Goal: Task Accomplishment & Management: Manage account settings

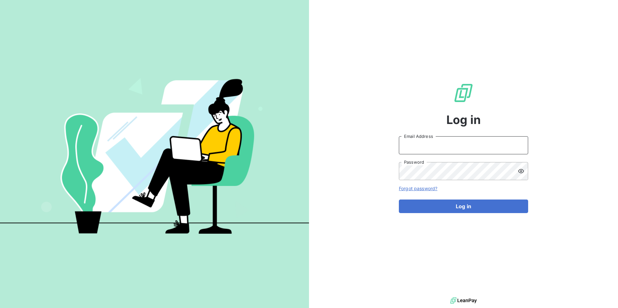
type input "[PERSON_NAME][EMAIL_ADDRESS][DOMAIN_NAME]"
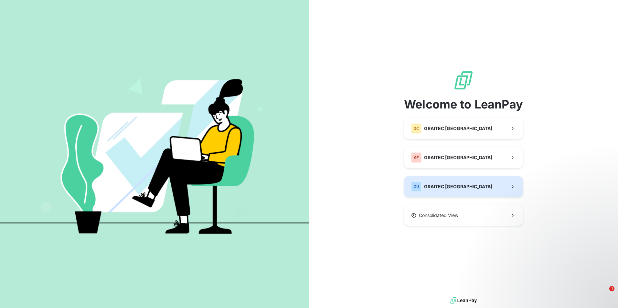
click at [455, 185] on button "GU GRAITEC [GEOGRAPHIC_DATA]" at bounding box center [463, 186] width 119 height 21
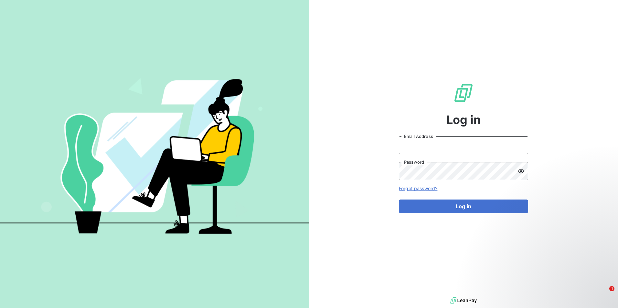
type input "[PERSON_NAME][EMAIL_ADDRESS][DOMAIN_NAME]"
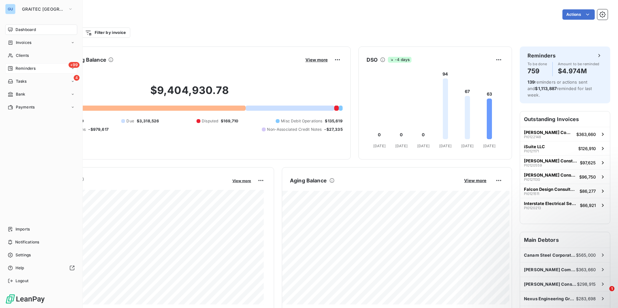
click at [28, 67] on span "Reminders" at bounding box center [26, 69] width 20 height 6
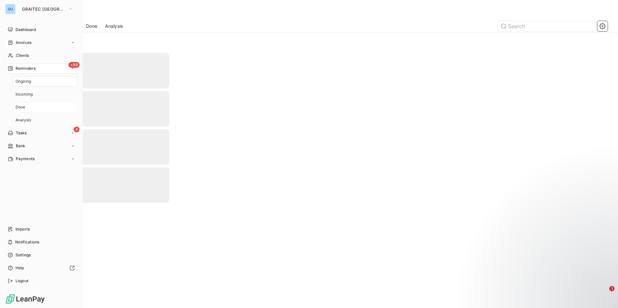
click at [31, 108] on div "Done" at bounding box center [45, 107] width 64 height 10
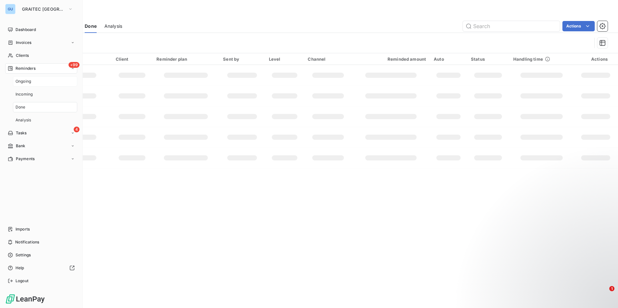
click at [33, 81] on div "Ongoing" at bounding box center [45, 81] width 64 height 10
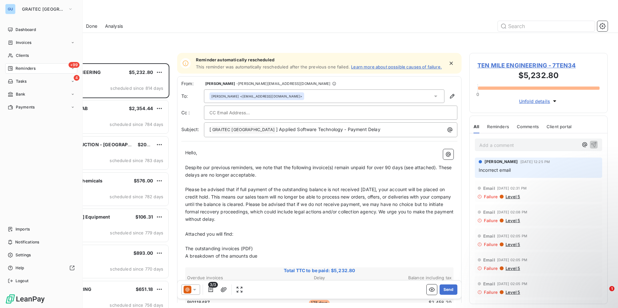
click at [32, 69] on span "Reminders" at bounding box center [26, 69] width 20 height 6
click at [23, 109] on span "Done" at bounding box center [21, 107] width 10 height 6
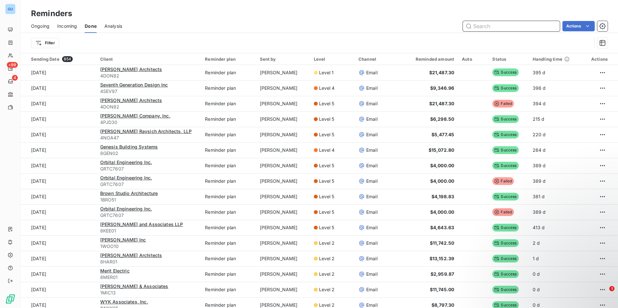
click at [67, 24] on span "Incoming" at bounding box center [67, 26] width 20 height 6
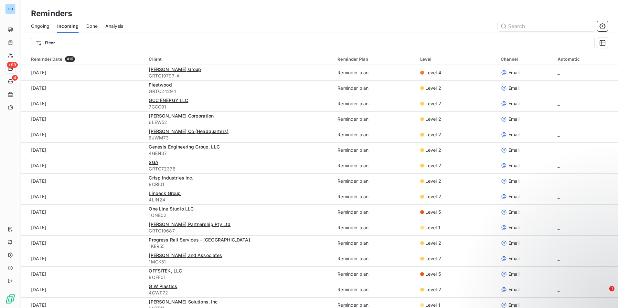
click at [93, 25] on span "Done" at bounding box center [91, 26] width 11 height 6
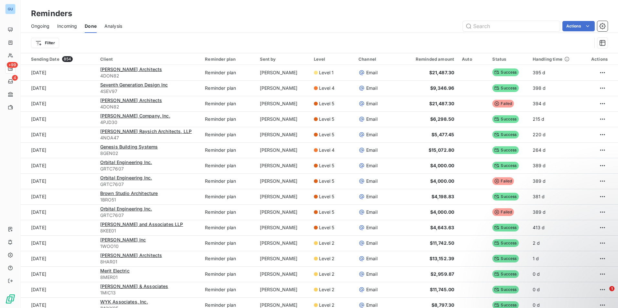
click at [38, 26] on span "Ongoing" at bounding box center [40, 26] width 18 height 6
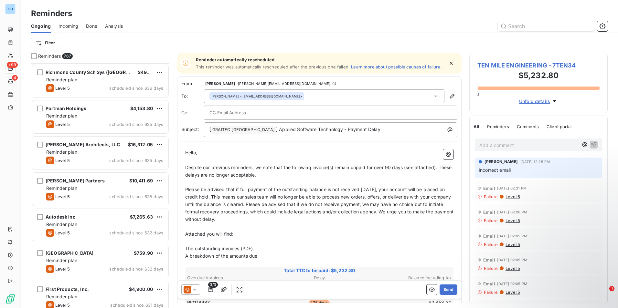
scroll to position [1552, 0]
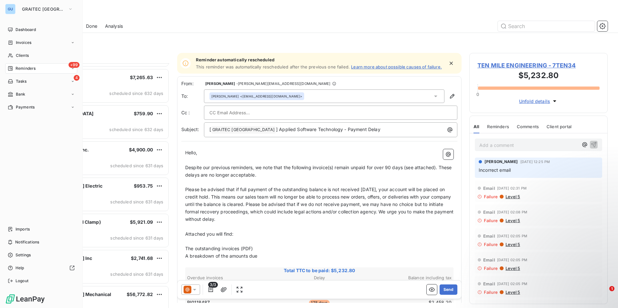
click at [30, 67] on span "Reminders" at bounding box center [26, 69] width 20 height 6
click at [33, 105] on div "Done" at bounding box center [45, 107] width 64 height 10
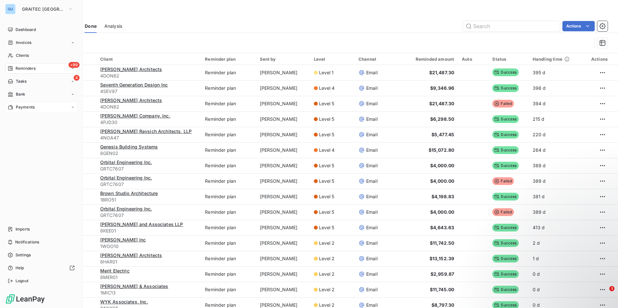
click at [43, 110] on div "Payments" at bounding box center [41, 107] width 72 height 10
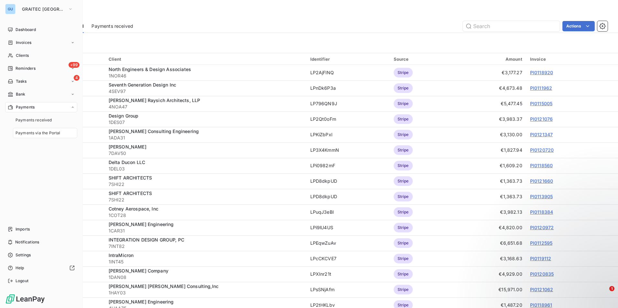
click at [51, 133] on span "Payments via the Portal" at bounding box center [38, 133] width 45 height 6
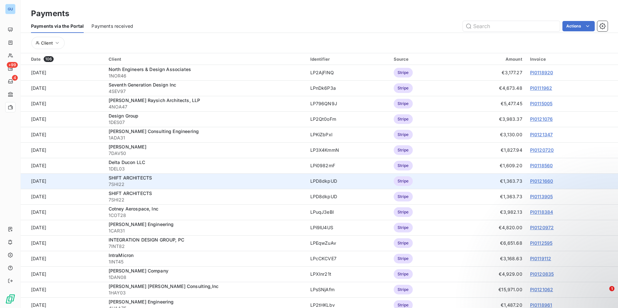
click at [188, 180] on div "SHIFT ARCHITECTS" at bounding box center [206, 178] width 194 height 6
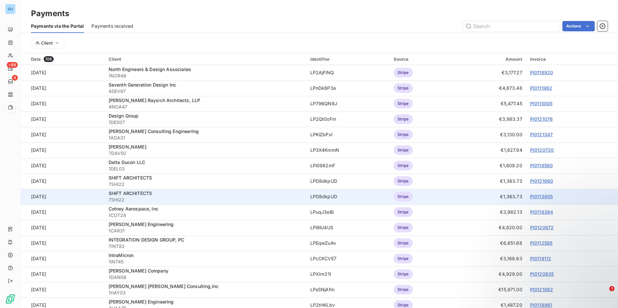
click at [535, 196] on link "PI0113905" at bounding box center [541, 196] width 23 height 5
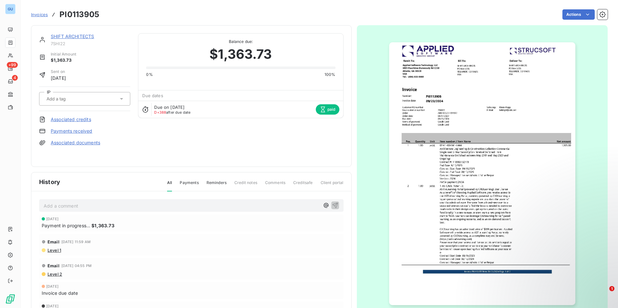
click at [35, 14] on span "Invoices" at bounding box center [39, 14] width 17 height 5
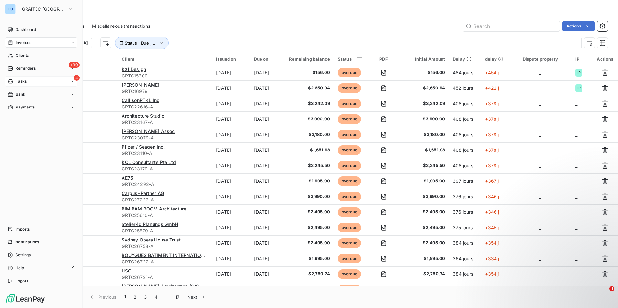
click at [23, 81] on span "Tasks" at bounding box center [21, 82] width 11 height 6
click at [38, 67] on div "+99 Reminders" at bounding box center [41, 68] width 72 height 10
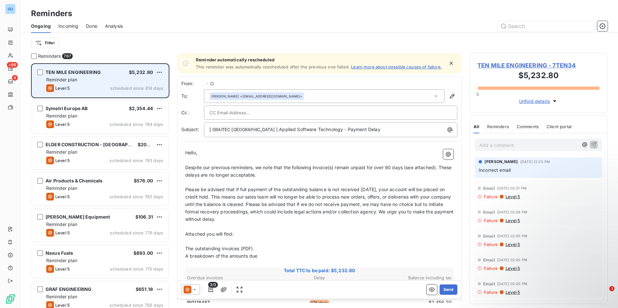
scroll to position [240, 134]
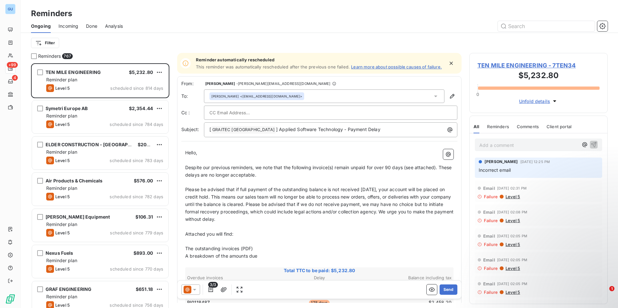
click at [68, 25] on span "Incoming" at bounding box center [69, 26] width 20 height 6
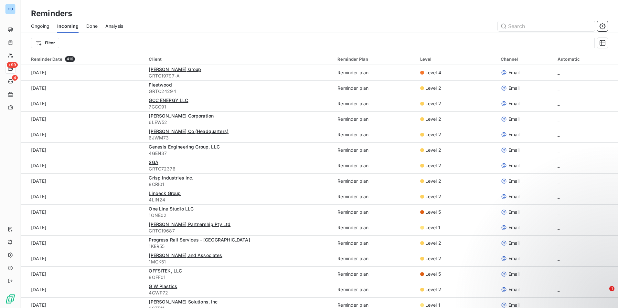
click at [121, 25] on span "Analysis" at bounding box center [114, 26] width 18 height 6
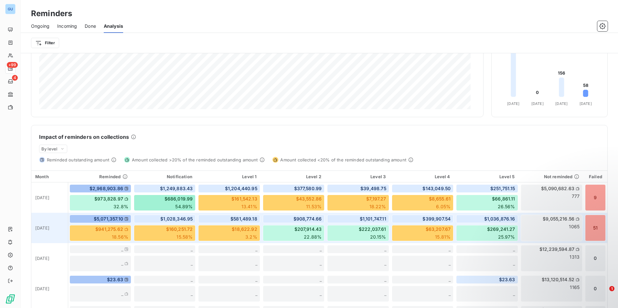
scroll to position [97, 0]
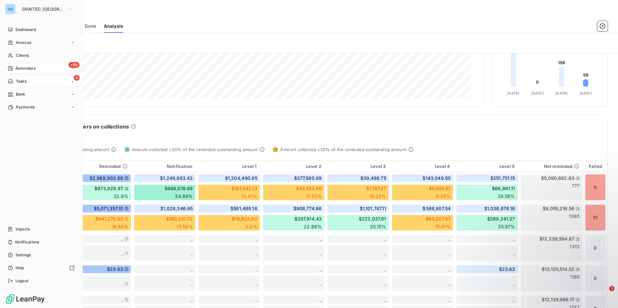
click at [42, 82] on div "4 Tasks" at bounding box center [41, 81] width 72 height 10
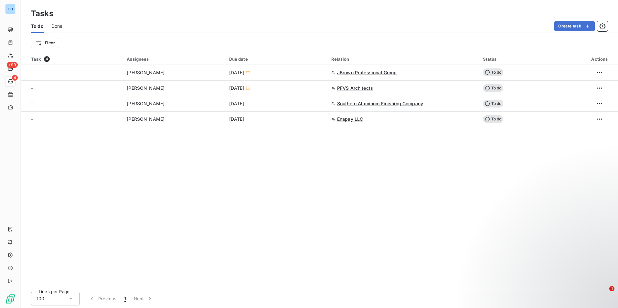
click at [57, 26] on span "Done" at bounding box center [56, 26] width 11 height 6
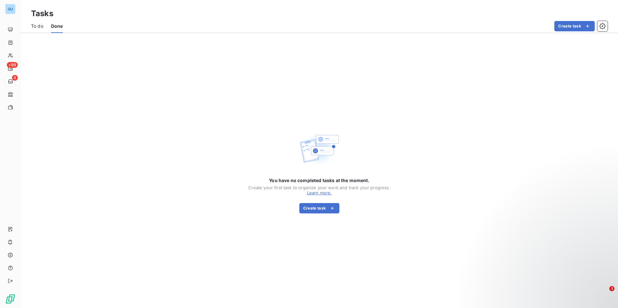
click at [35, 26] on span "To do" at bounding box center [37, 26] width 12 height 6
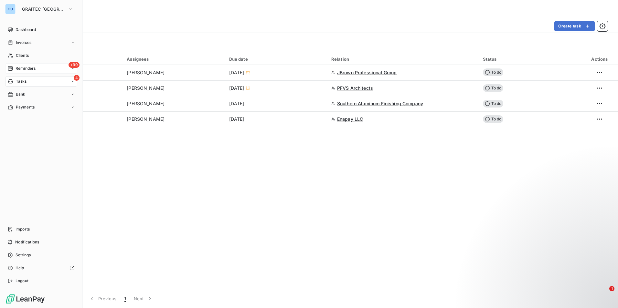
click at [29, 68] on span "Reminders" at bounding box center [26, 69] width 20 height 6
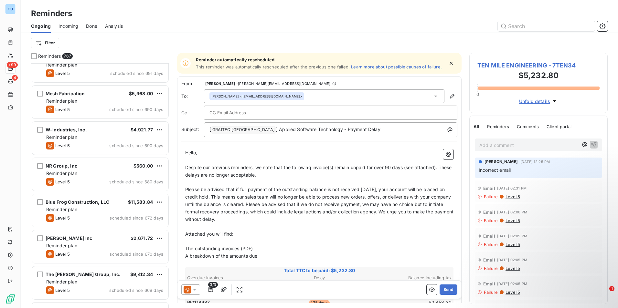
scroll to position [776, 0]
